Goal: Information Seeking & Learning: Understand process/instructions

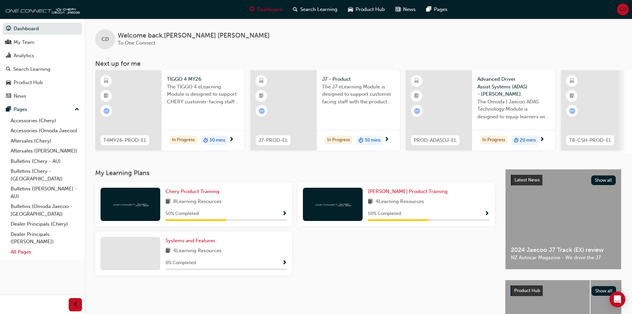
click at [22, 247] on link "All Pages" at bounding box center [45, 252] width 74 height 10
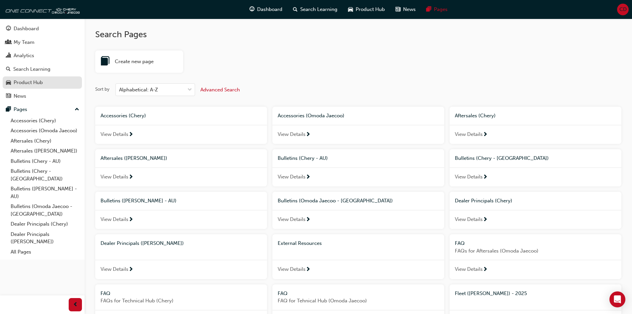
click at [29, 81] on div "Product Hub" at bounding box center [28, 83] width 29 height 8
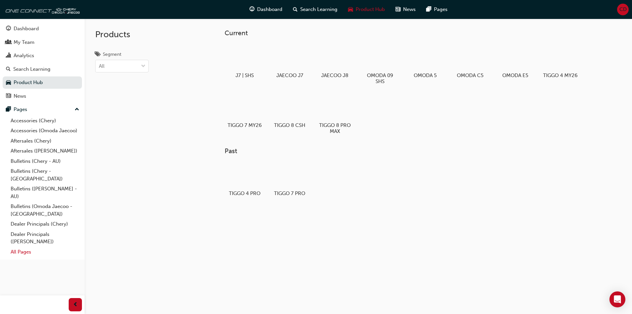
click at [18, 247] on link "All Pages" at bounding box center [45, 252] width 74 height 10
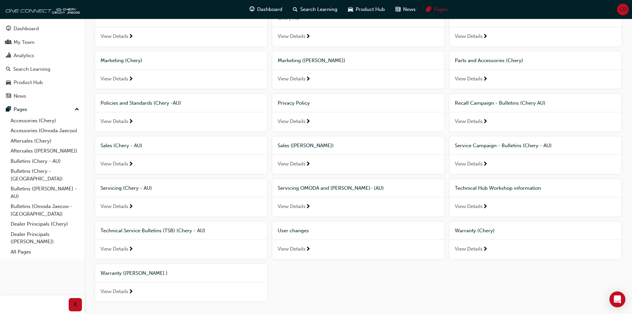
scroll to position [363, 0]
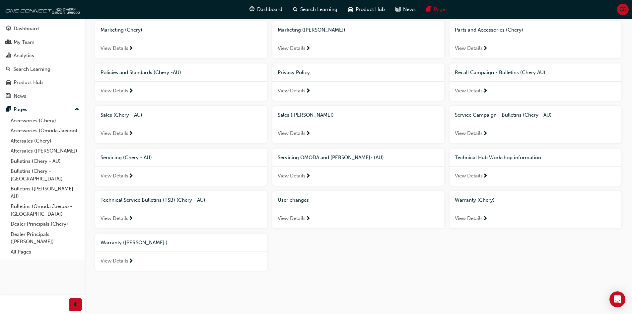
click at [297, 202] on span "User changes" at bounding box center [293, 200] width 31 height 6
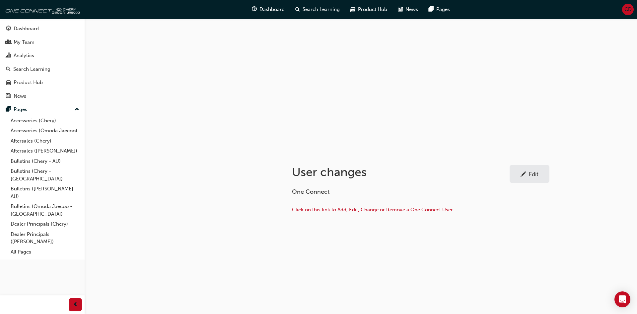
click at [386, 214] on p "Click on this link to Add, Edit, Change or Remove a One Connect User." at bounding box center [400, 210] width 216 height 10
click at [387, 211] on span "Click on this link to Add, Edit, Change or Remove a One Connect User." at bounding box center [373, 209] width 162 height 6
